Goal: Information Seeking & Learning: Find specific fact

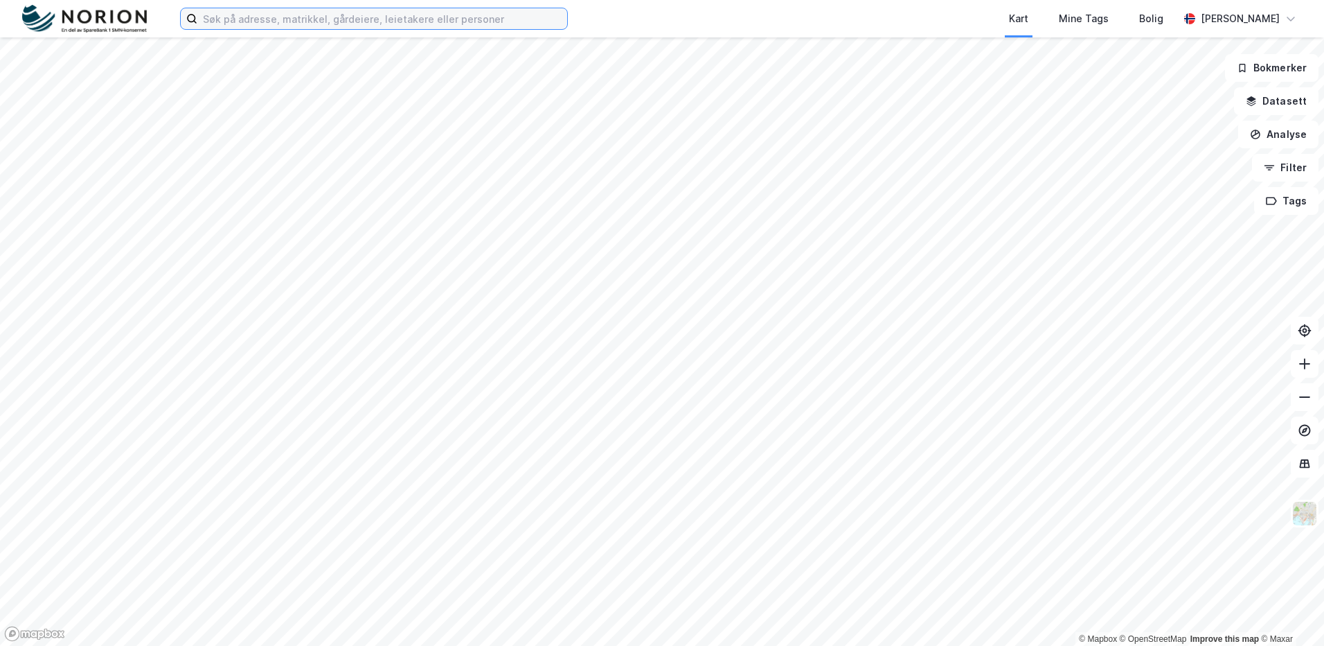
click at [398, 25] on input at bounding box center [382, 18] width 370 height 21
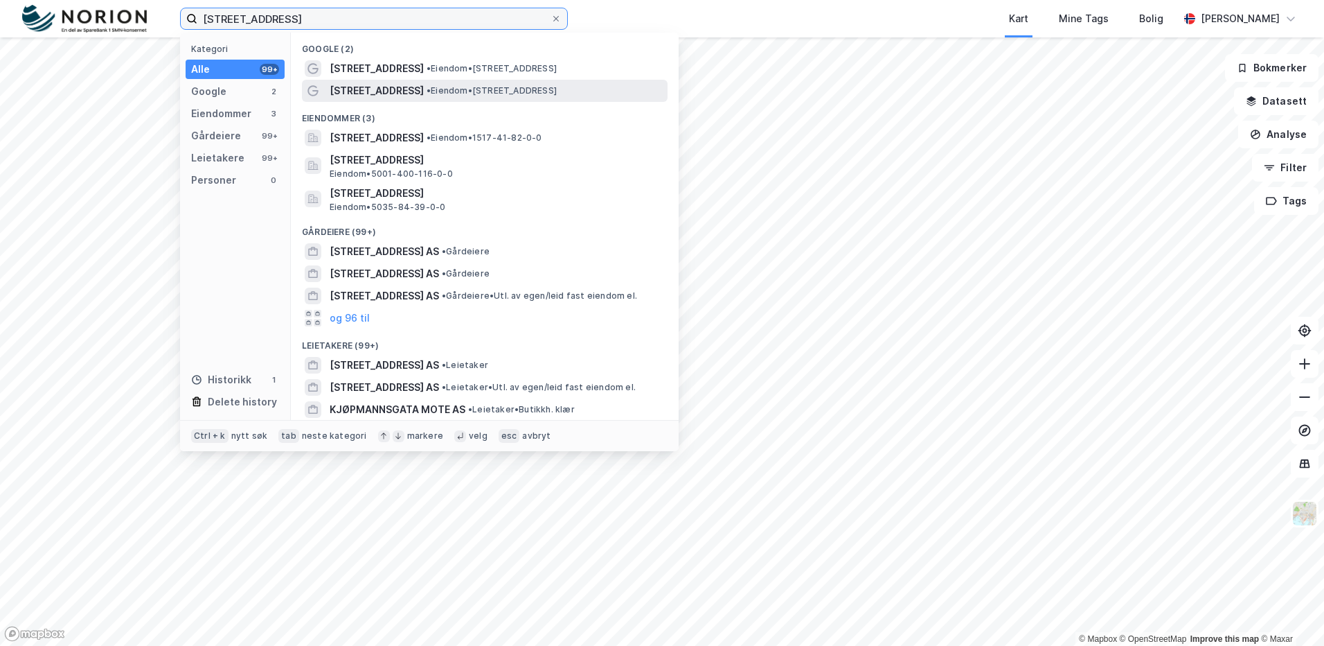
type input "kjøpmannsgata 17"
click at [355, 87] on span "Kjøpmannsgata 17" at bounding box center [377, 90] width 94 height 17
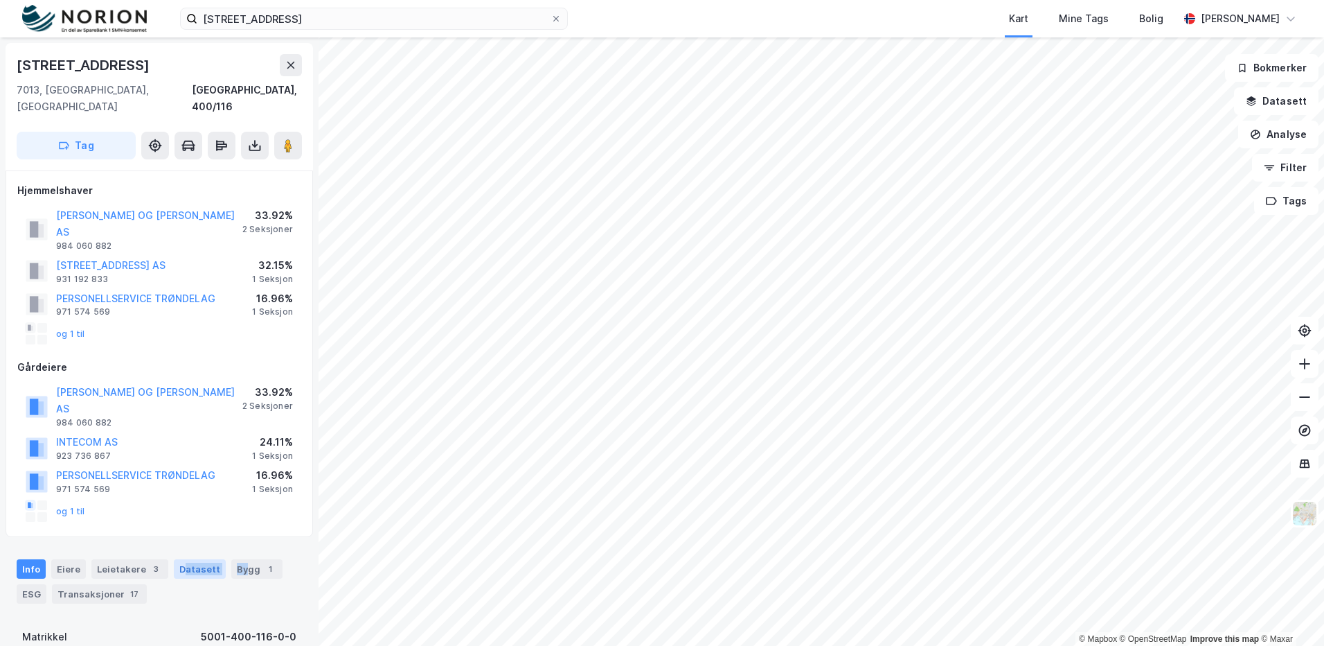
drag, startPoint x: 235, startPoint y: 522, endPoint x: 177, endPoint y: 520, distance: 58.9
click at [177, 559] on div "Info Eiere Leietakere 3 Datasett Bygg 1 ESG Transaksjoner 17" at bounding box center [159, 581] width 285 height 44
drag, startPoint x: 177, startPoint y: 520, endPoint x: 65, endPoint y: 510, distance: 111.9
click at [64, 559] on div "Eiere" at bounding box center [68, 568] width 35 height 19
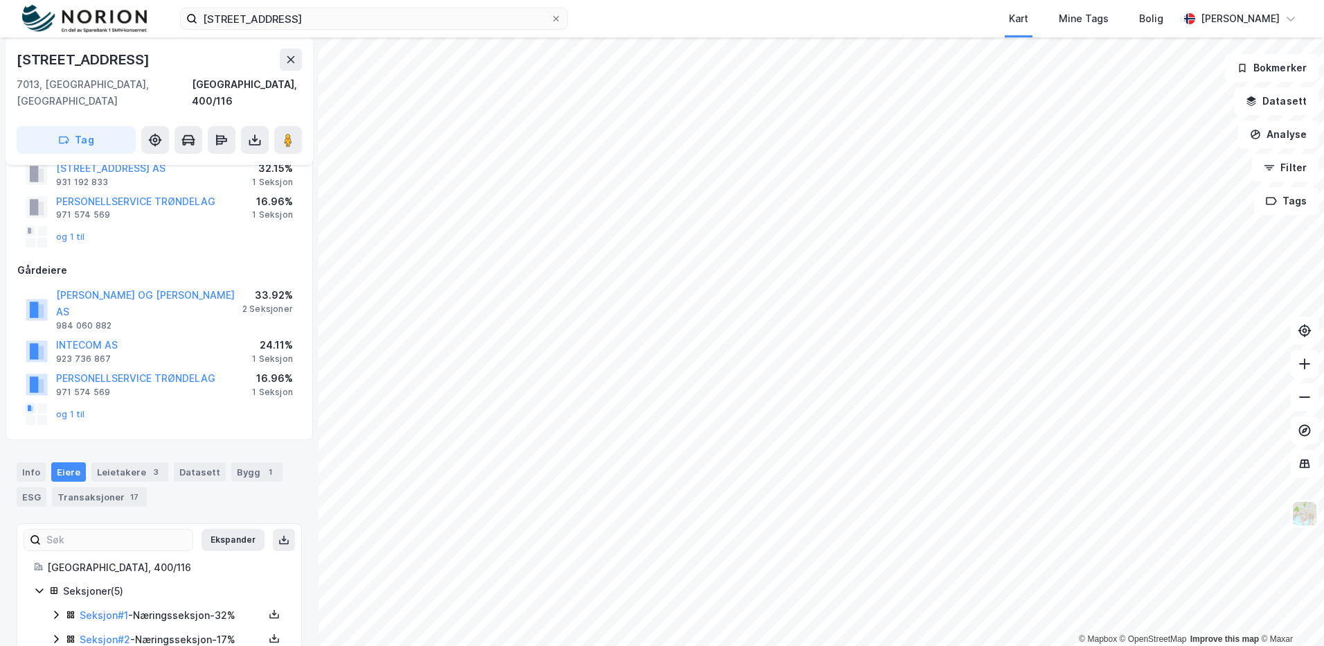
scroll to position [157, 0]
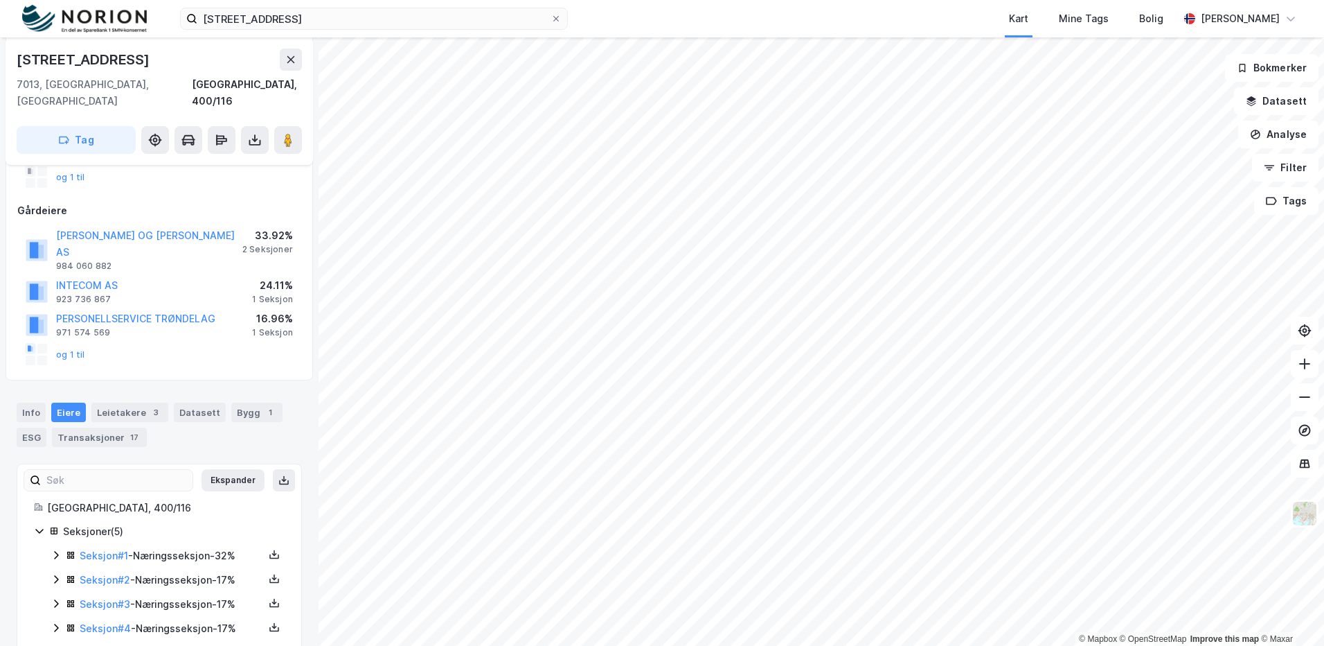
click at [54, 573] on icon at bounding box center [56, 578] width 11 height 11
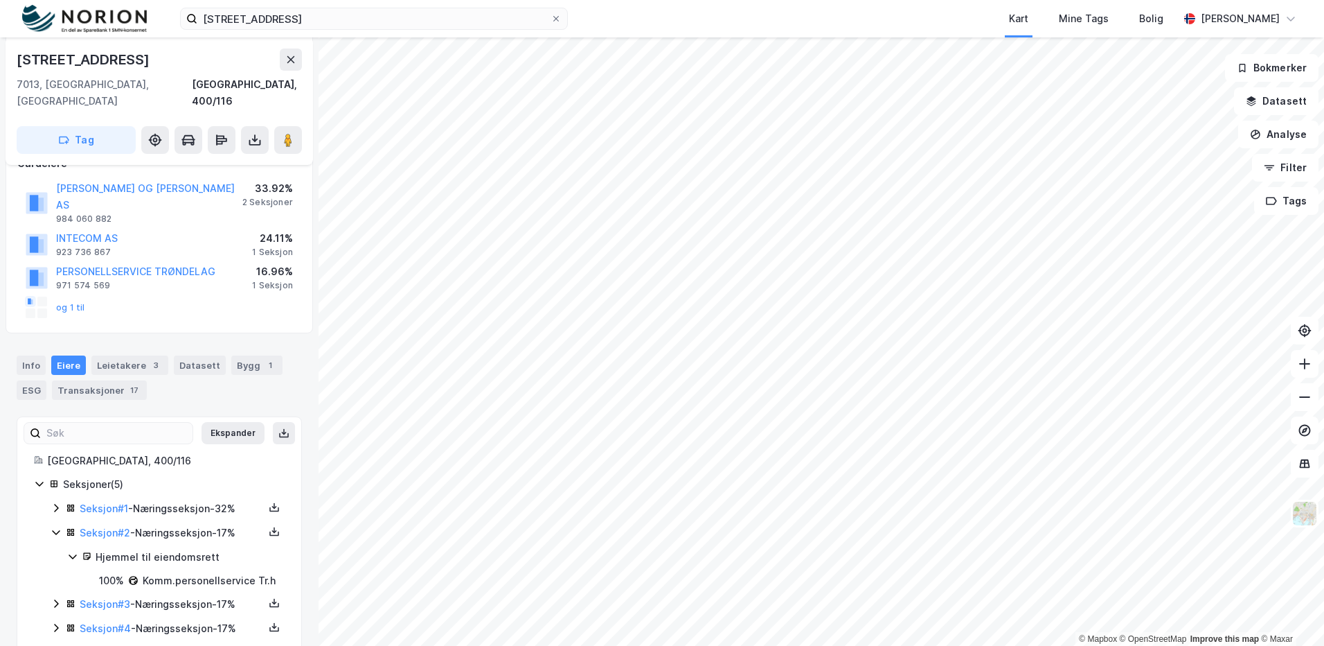
click at [57, 598] on icon at bounding box center [56, 603] width 11 height 11
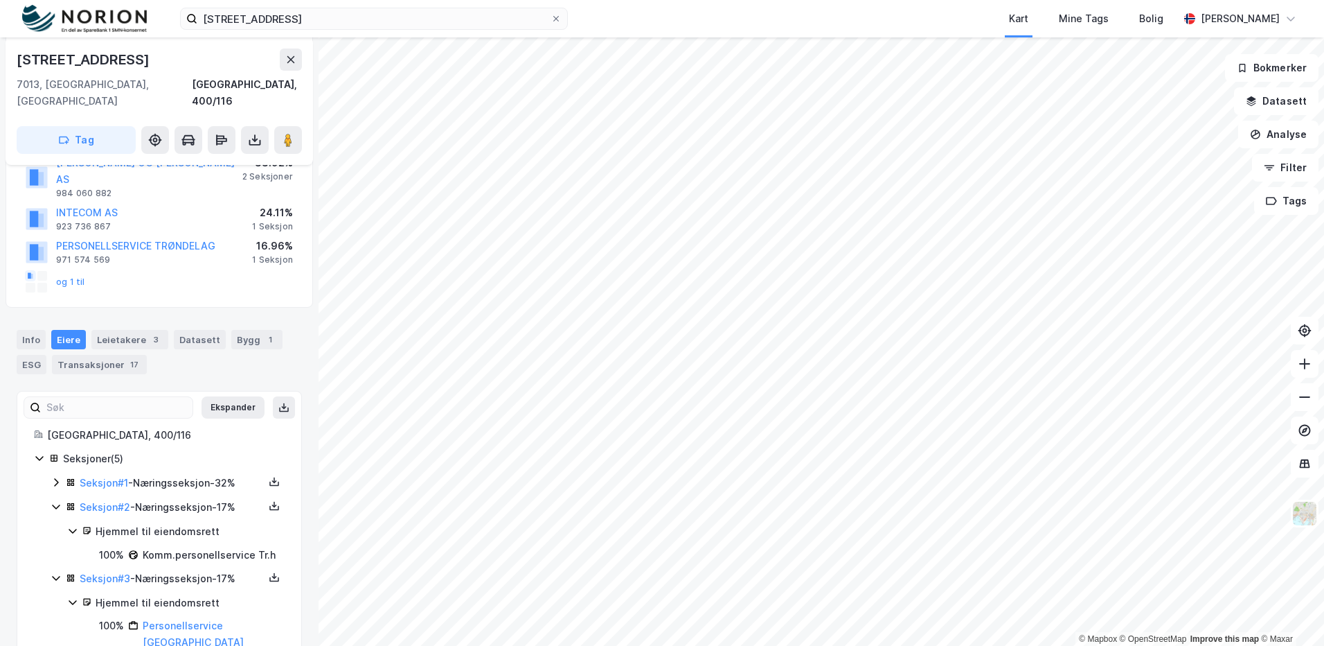
scroll to position [250, 0]
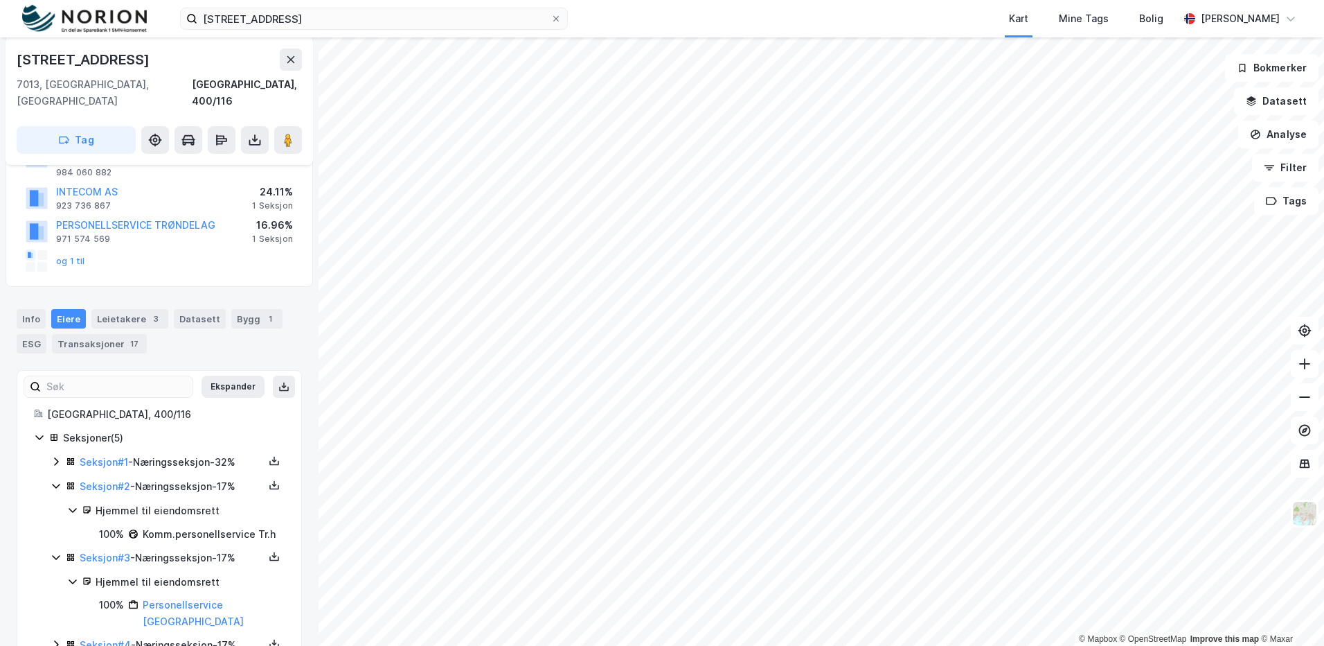
click at [56, 641] on icon at bounding box center [56, 645] width 4 height 8
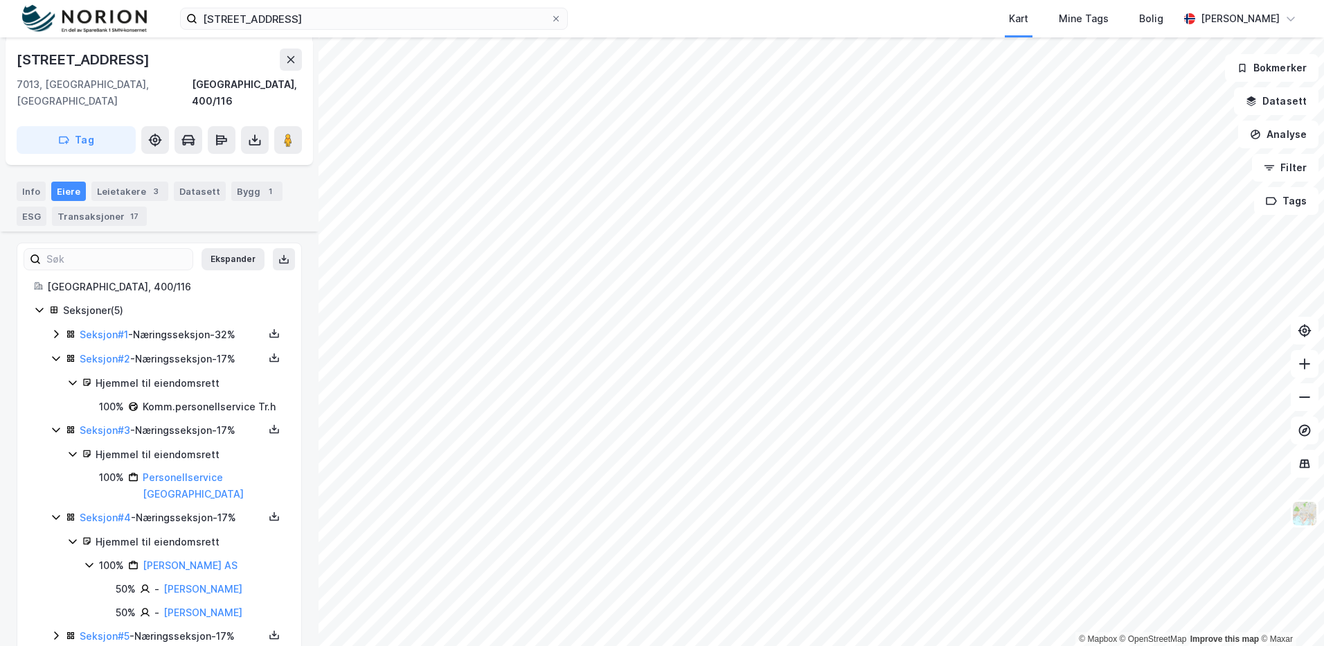
click at [65, 628] on div "Seksjon # 5 - Næringsseksjon - 17%" at bounding box center [168, 636] width 234 height 17
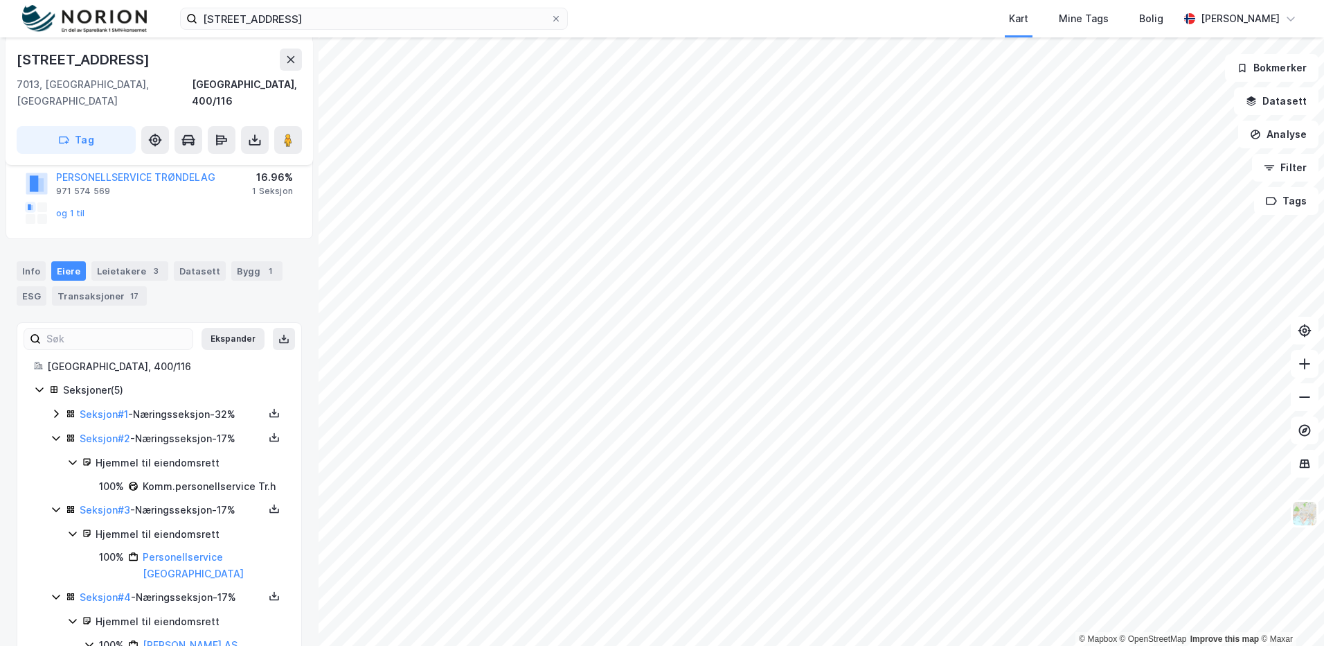
scroll to position [297, 0]
click at [55, 409] on icon at bounding box center [56, 414] width 11 height 11
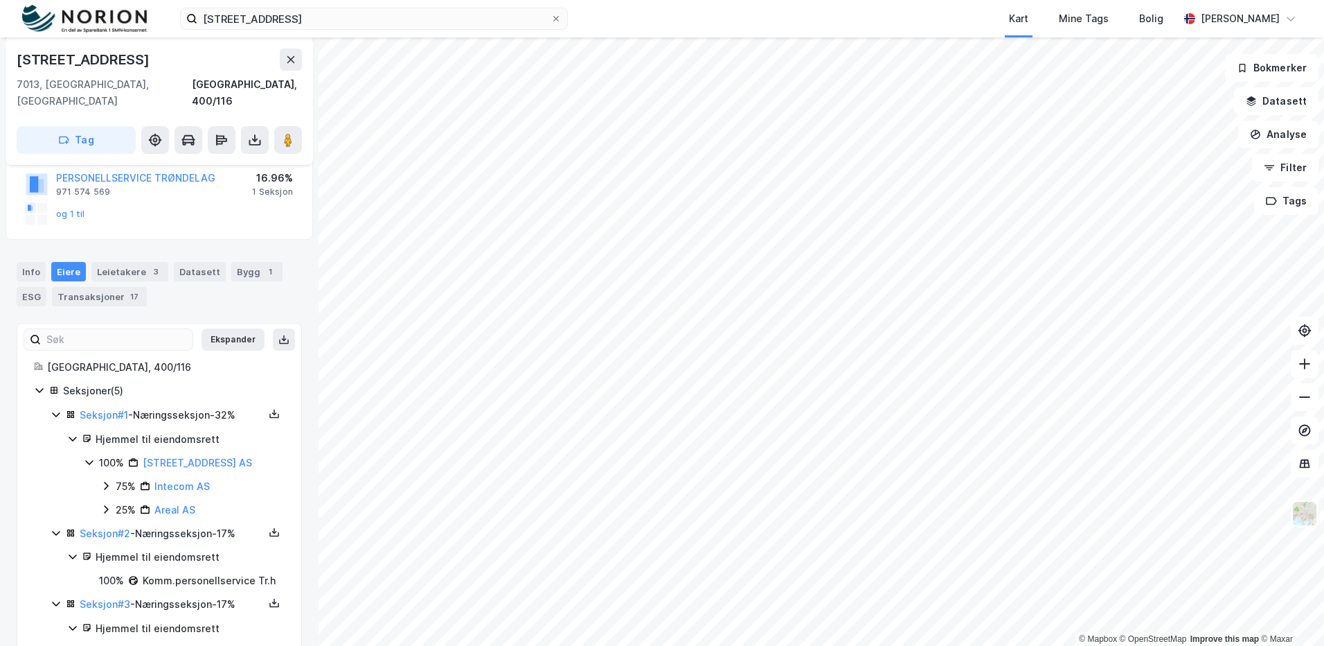
click at [55, 412] on icon at bounding box center [56, 414] width 8 height 5
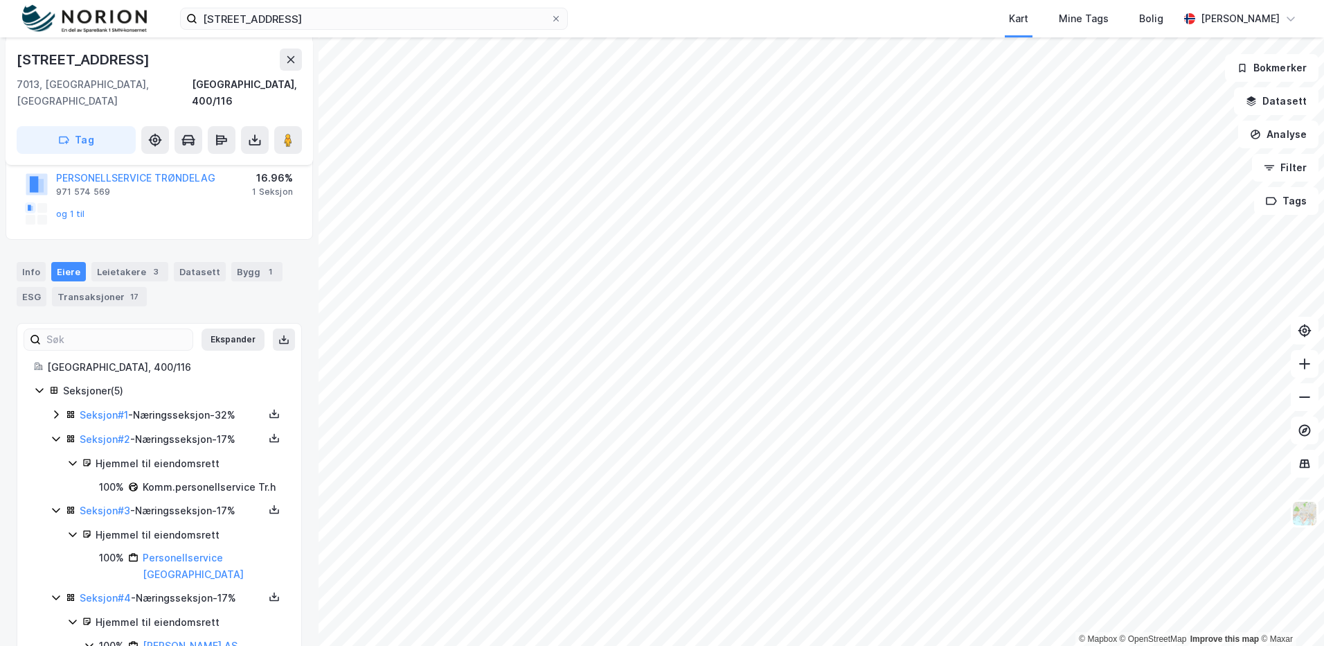
click at [51, 433] on icon at bounding box center [56, 438] width 11 height 11
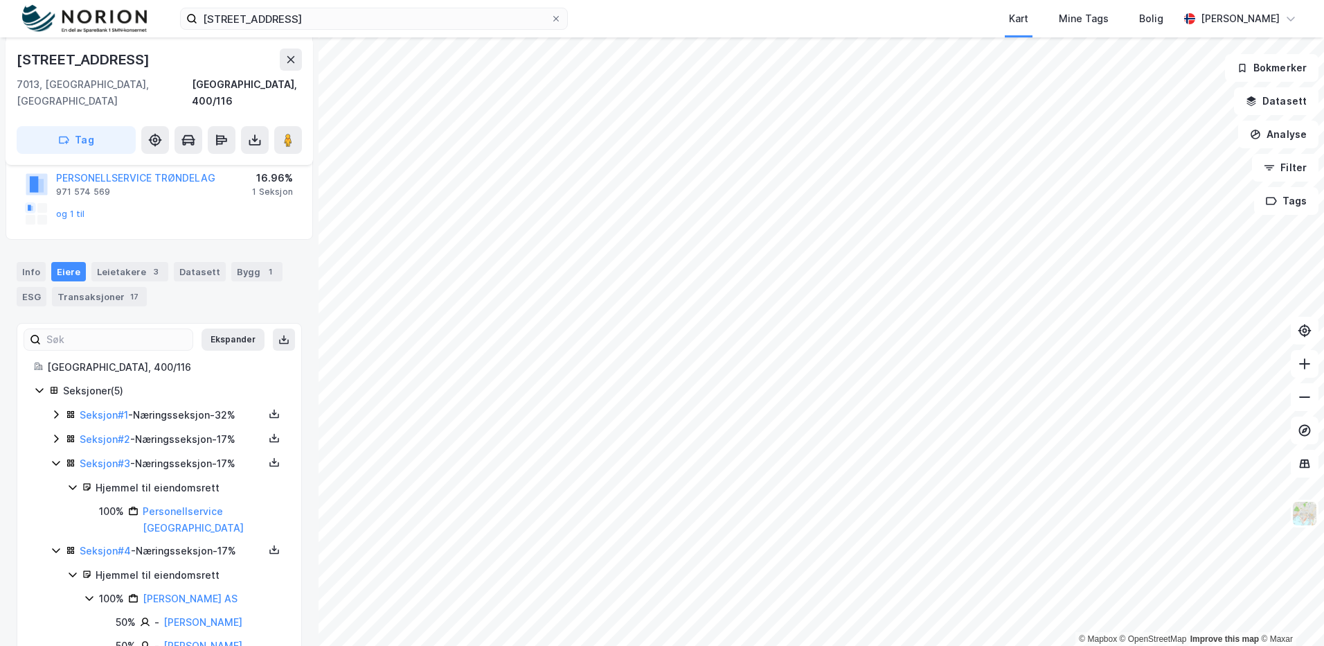
click at [51, 433] on icon at bounding box center [56, 438] width 11 height 11
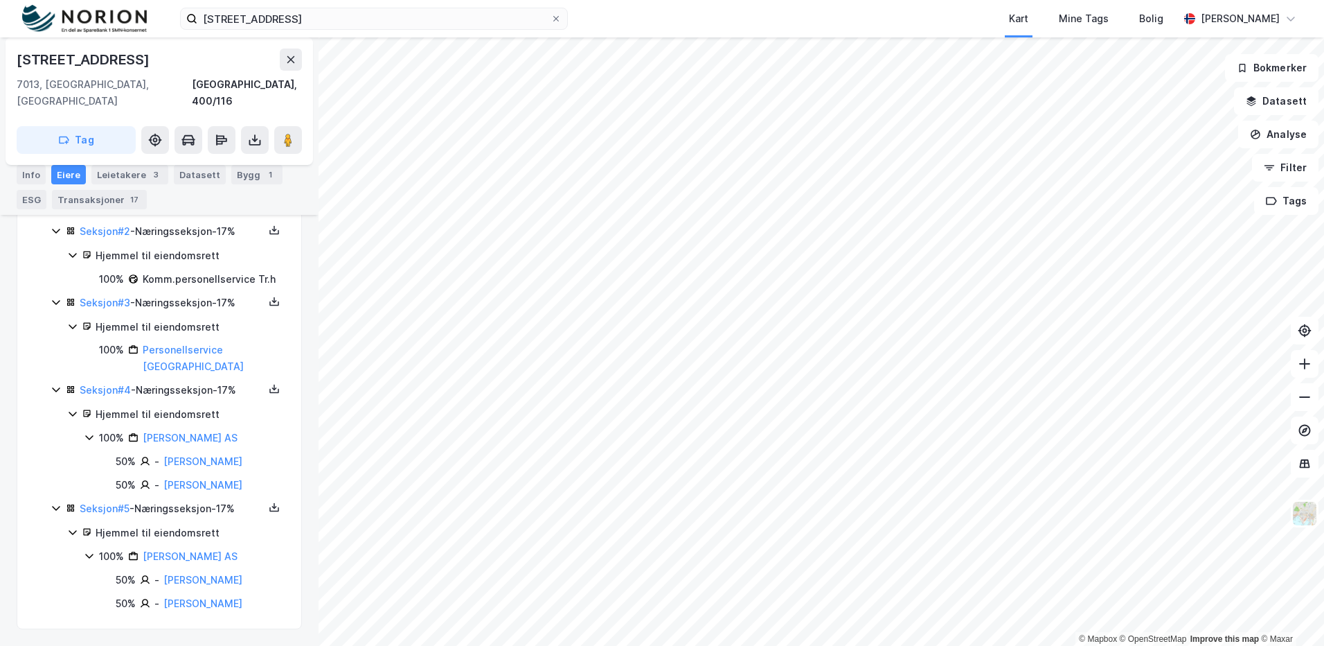
scroll to position [0, 0]
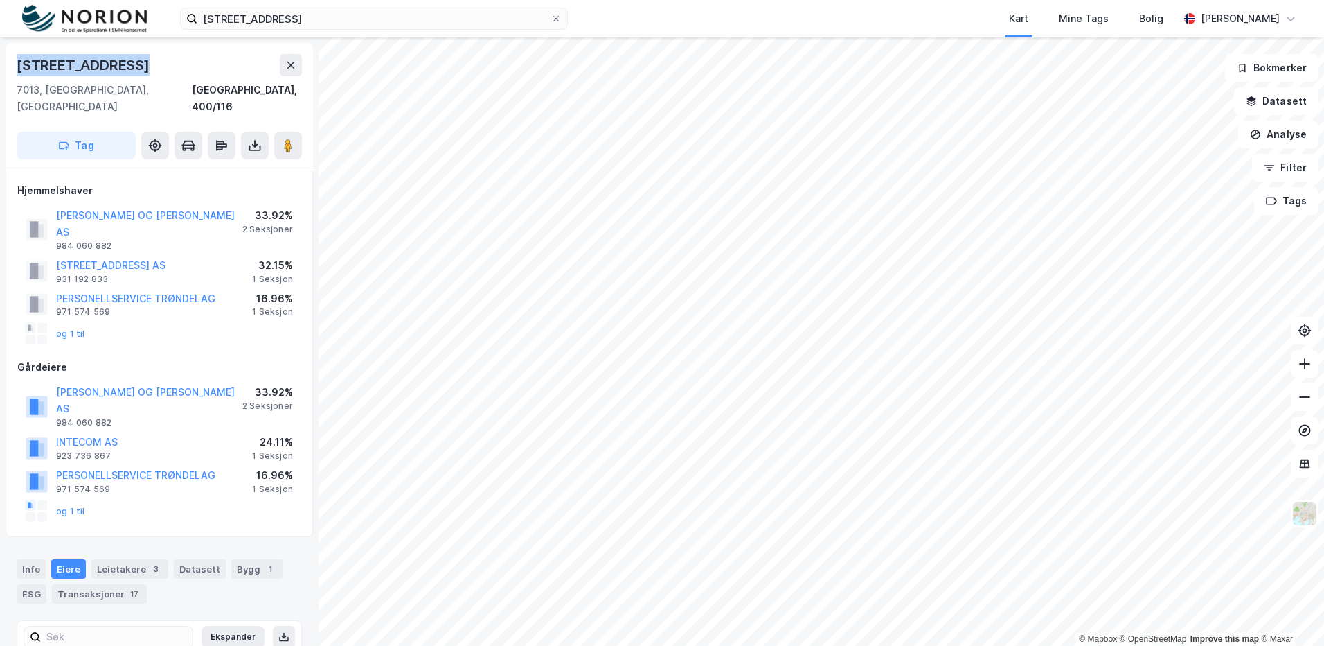
drag, startPoint x: 150, startPoint y: 66, endPoint x: 12, endPoint y: 65, distance: 137.8
click at [12, 65] on div "Kjøpmannsgata 17 7013, Trondheim, Trøndelag Trondheim, 400/116 Tag" at bounding box center [160, 106] width 308 height 127
copy div "Kjøpmannsgata 17"
